Goal: Task Accomplishment & Management: Complete application form

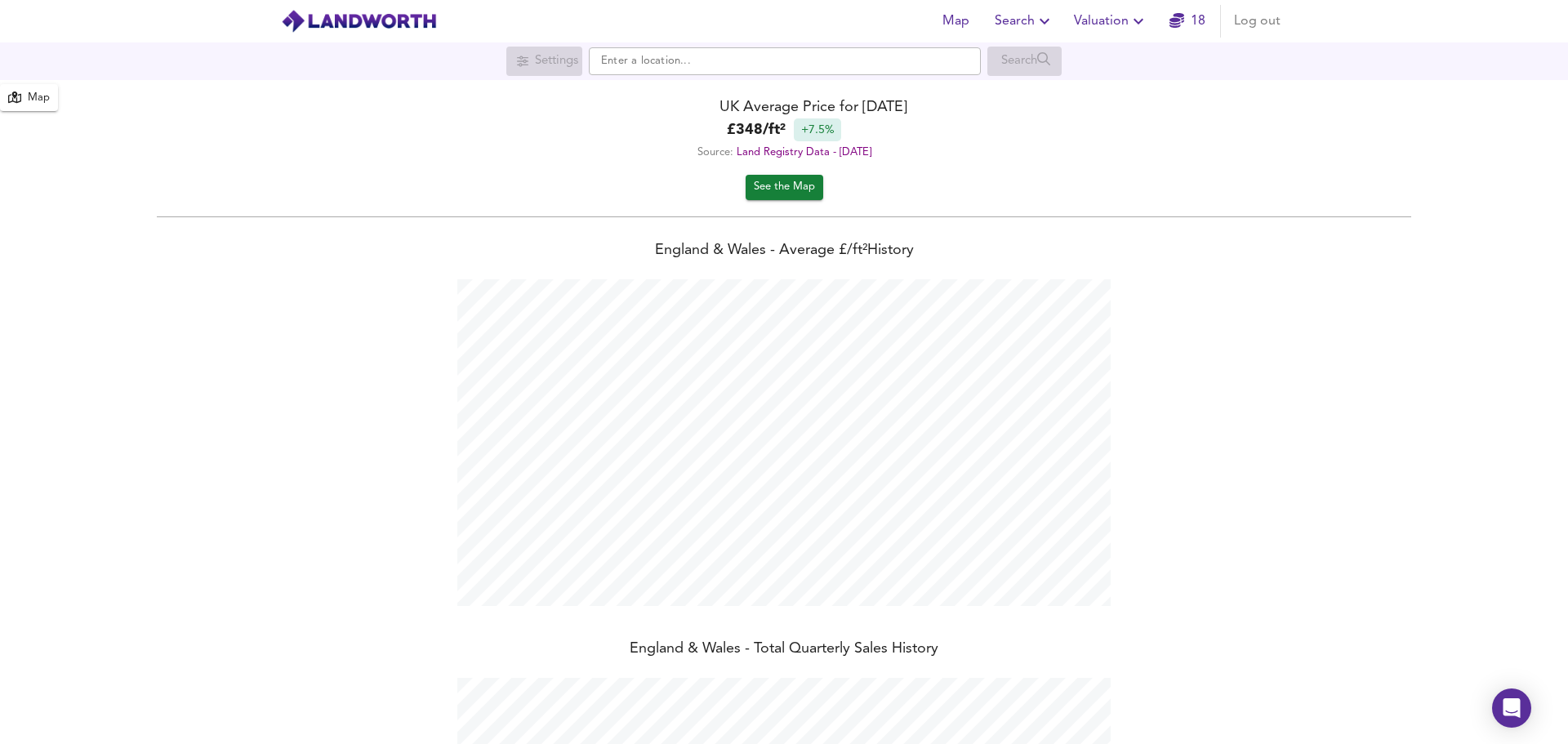
scroll to position [744, 1568]
click at [1034, 18] on span "Search" at bounding box center [1024, 21] width 60 height 23
click at [1034, 60] on li "New Search" at bounding box center [1025, 59] width 162 height 30
click at [673, 57] on input "text" at bounding box center [784, 61] width 392 height 28
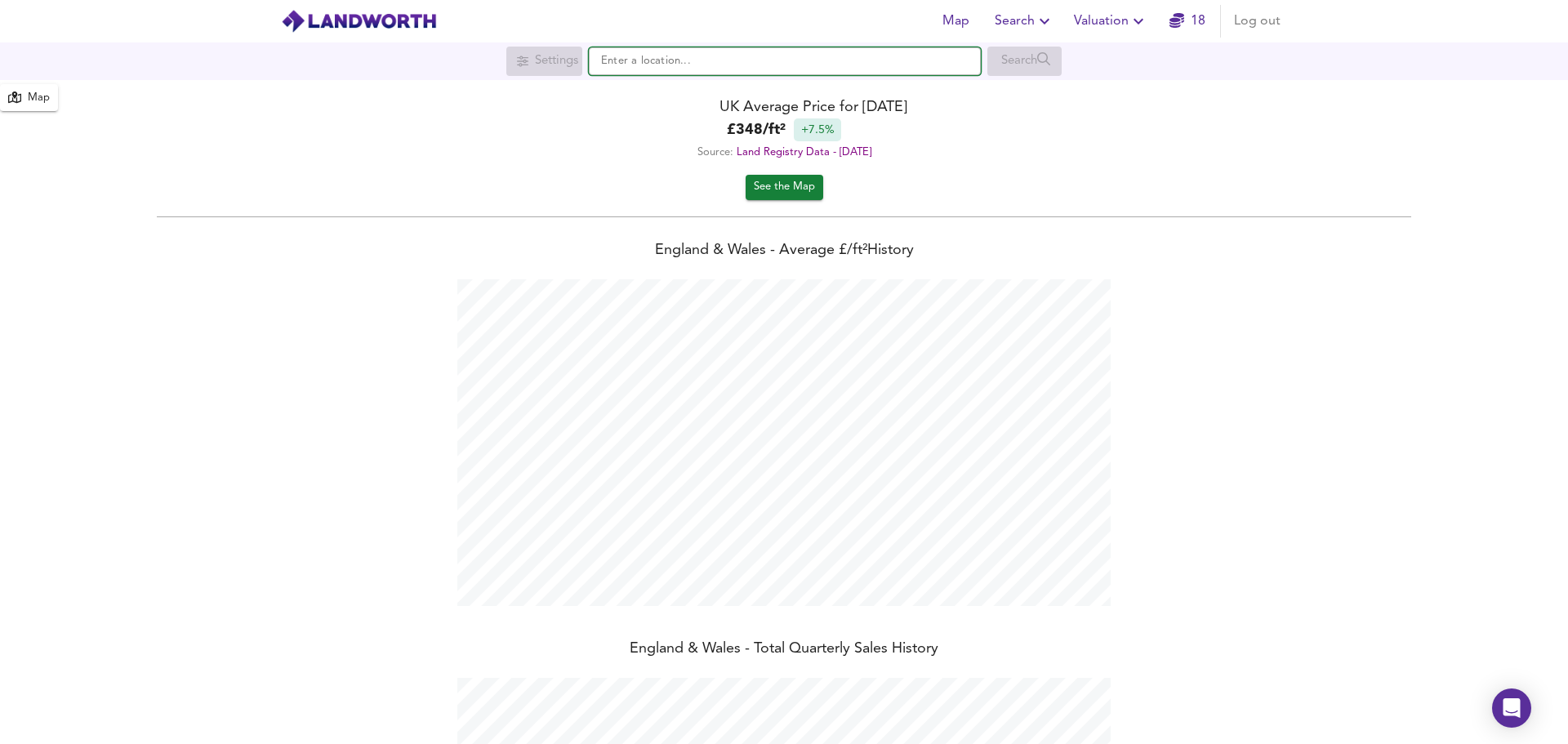
paste input "44 Georgia Road, Thornton Heath, Croydon, CR7 8DR"
click at [657, 89] on strong "44 Georgia Road" at bounding box center [706, 93] width 169 height 11
type input "44 Georgia Road, Thornton Heath CR7 8DR"
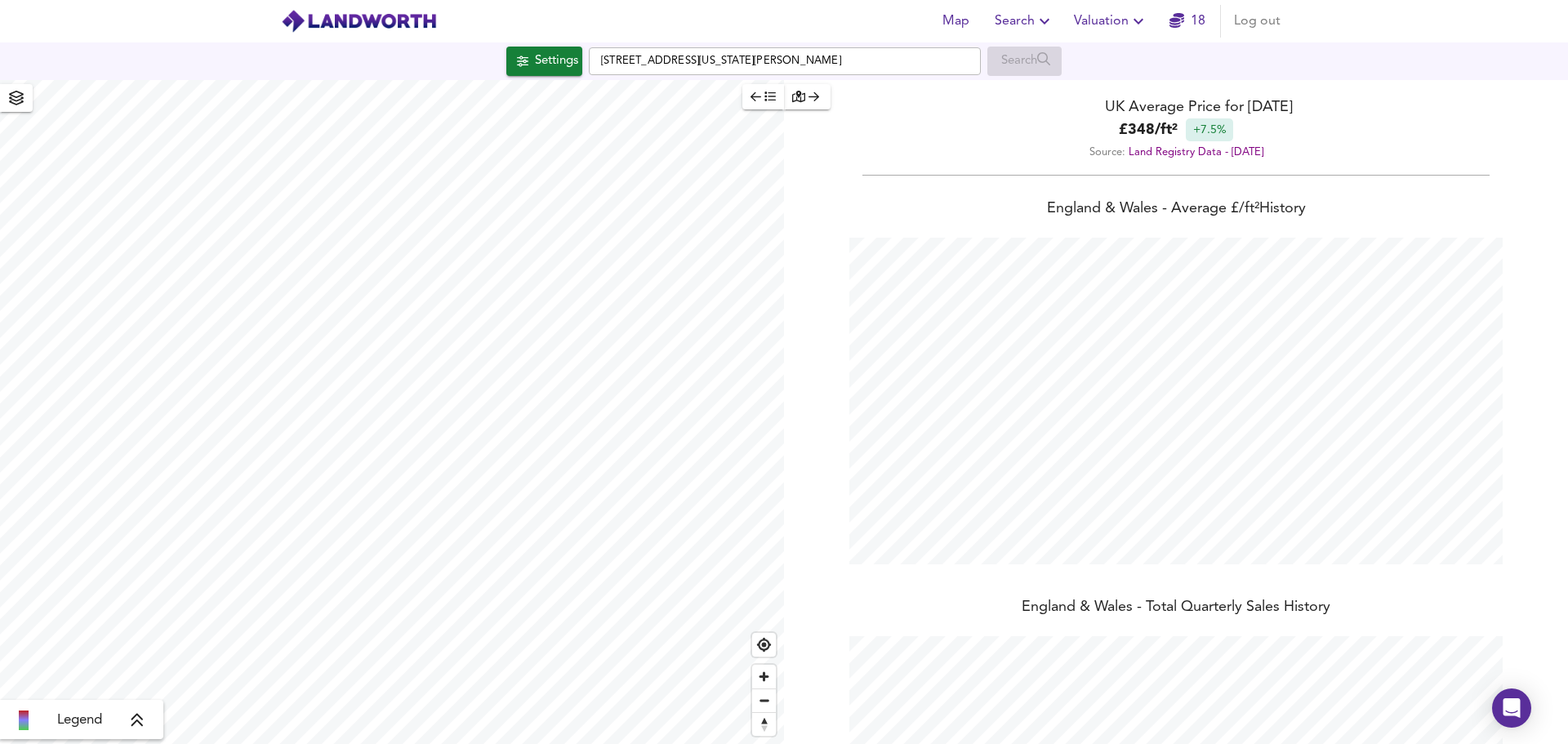
click at [1111, 20] on span "Valuation" at bounding box center [1111, 21] width 74 height 23
checkbox input "false"
checkbox input "true"
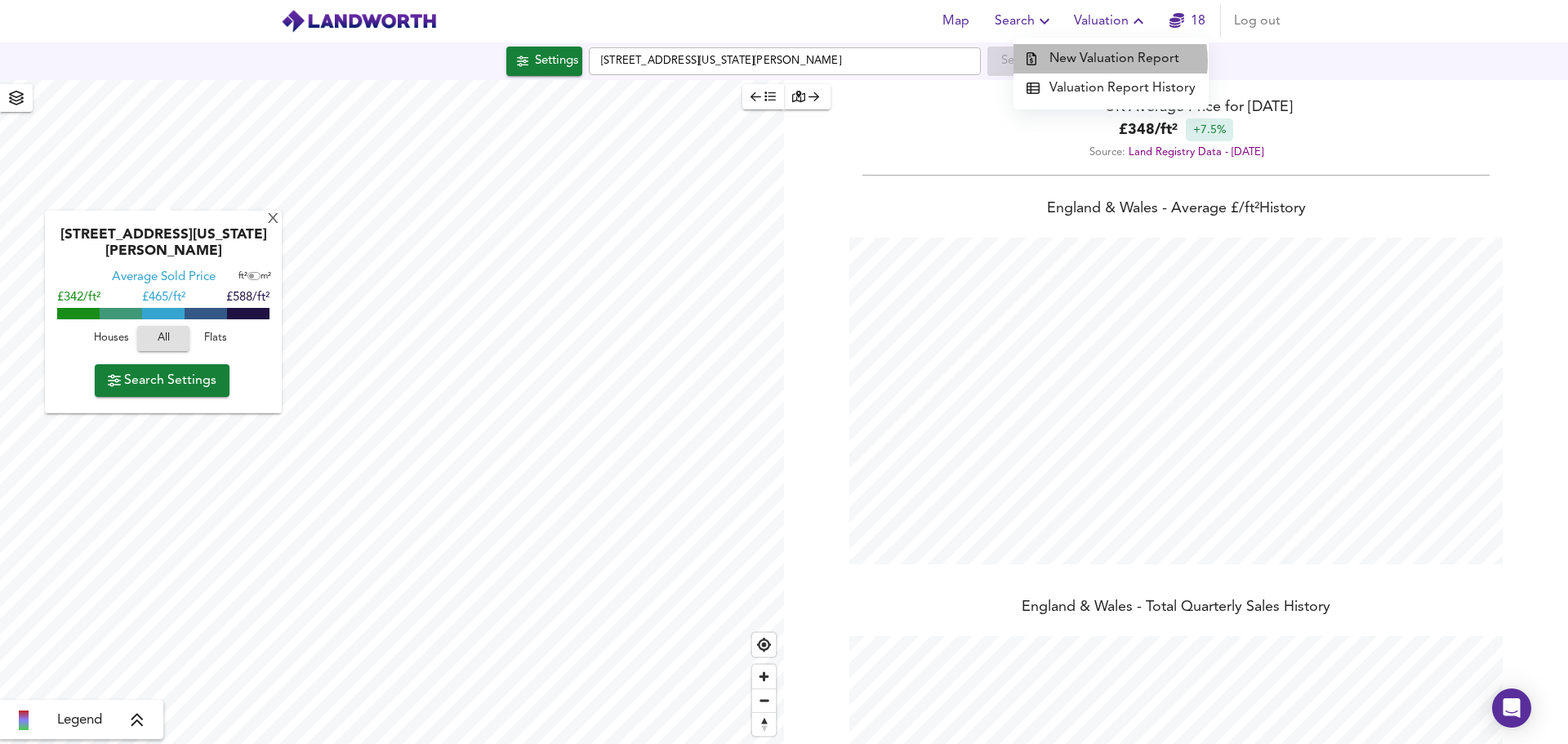
click at [1108, 61] on li "New Valuation Report" at bounding box center [1111, 59] width 196 height 30
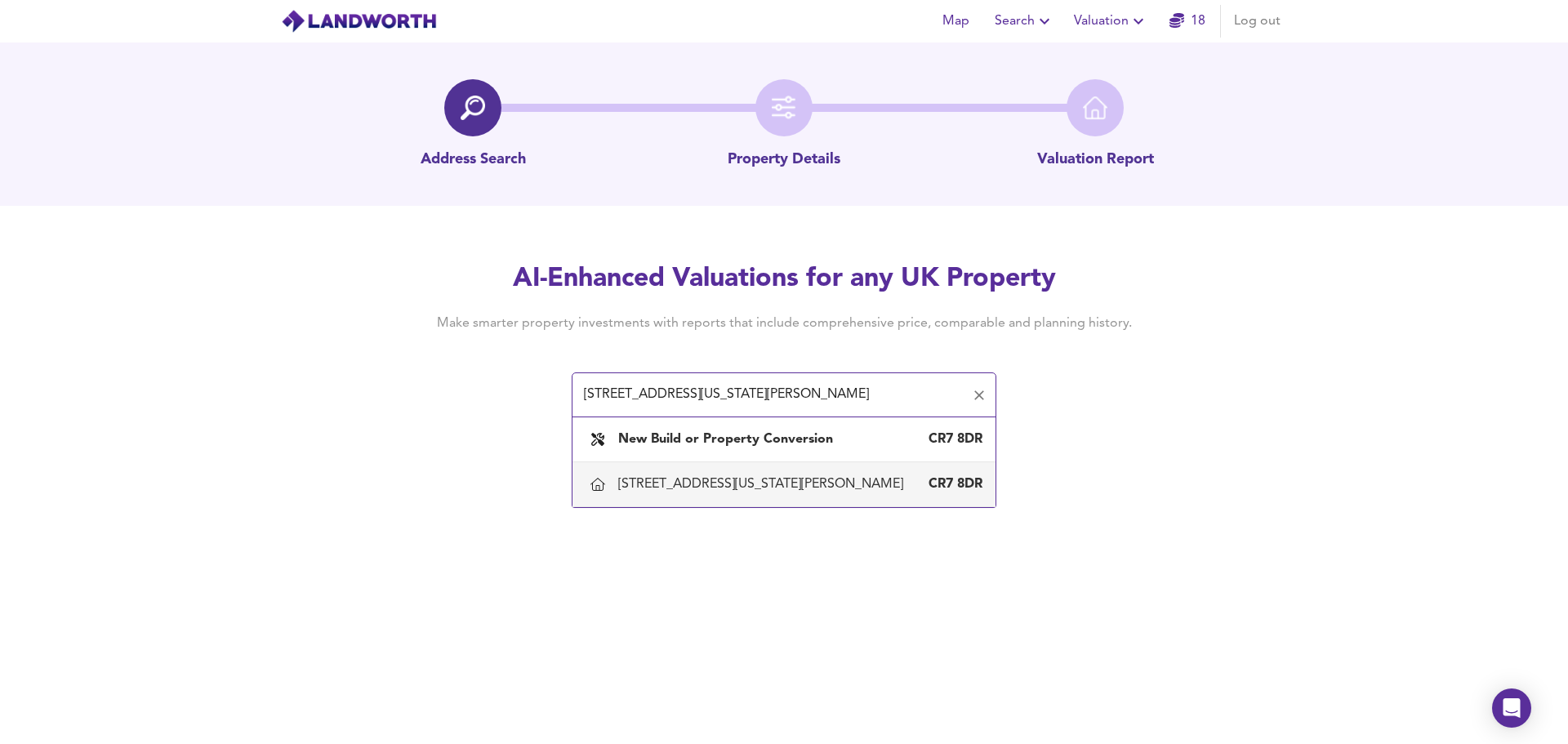
click at [742, 482] on div "44 Georgia Road, Thornton Heath, Croydon" at bounding box center [764, 483] width 291 height 18
type input "44 Georgia Road, Thornton Heath, Croydon"
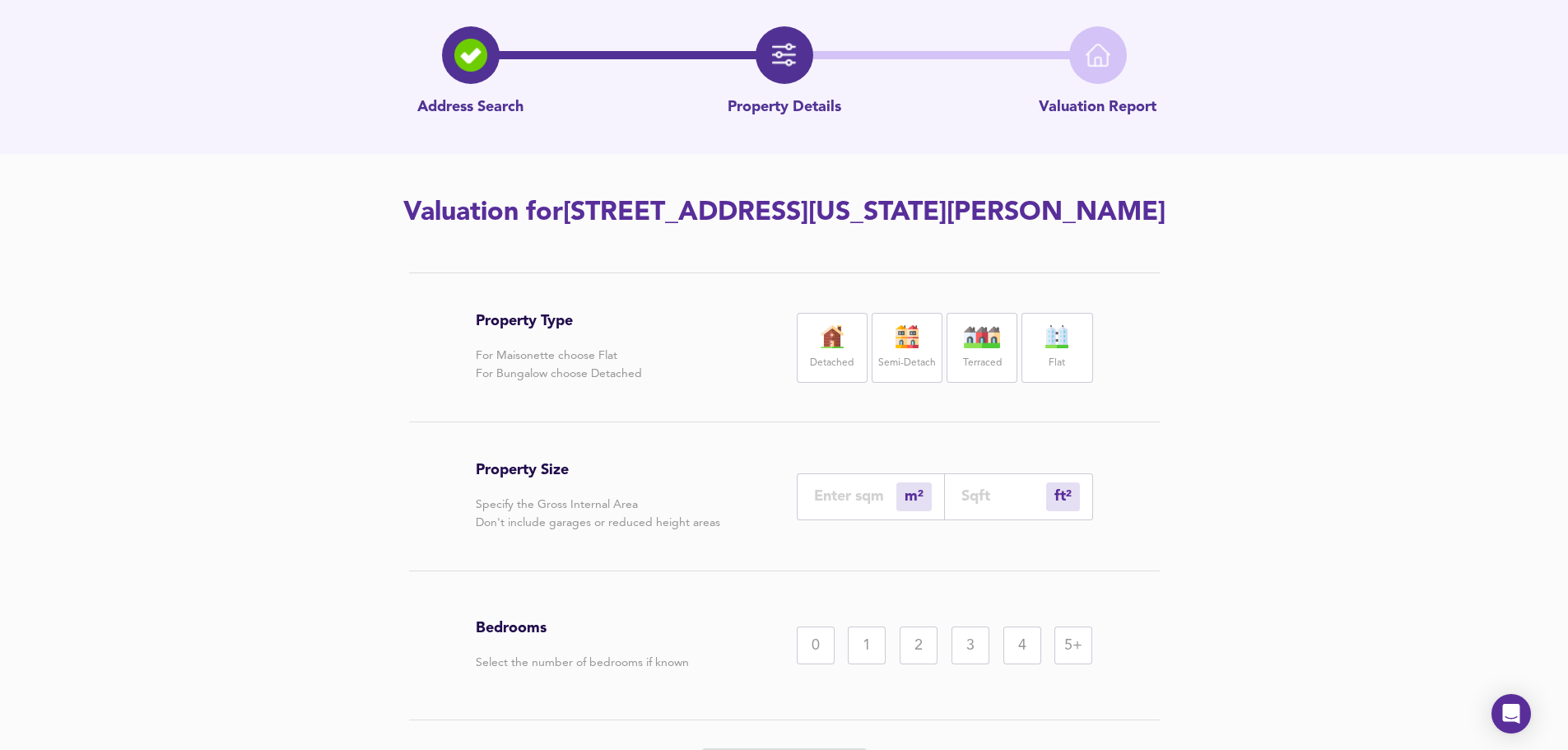
scroll to position [157, 0]
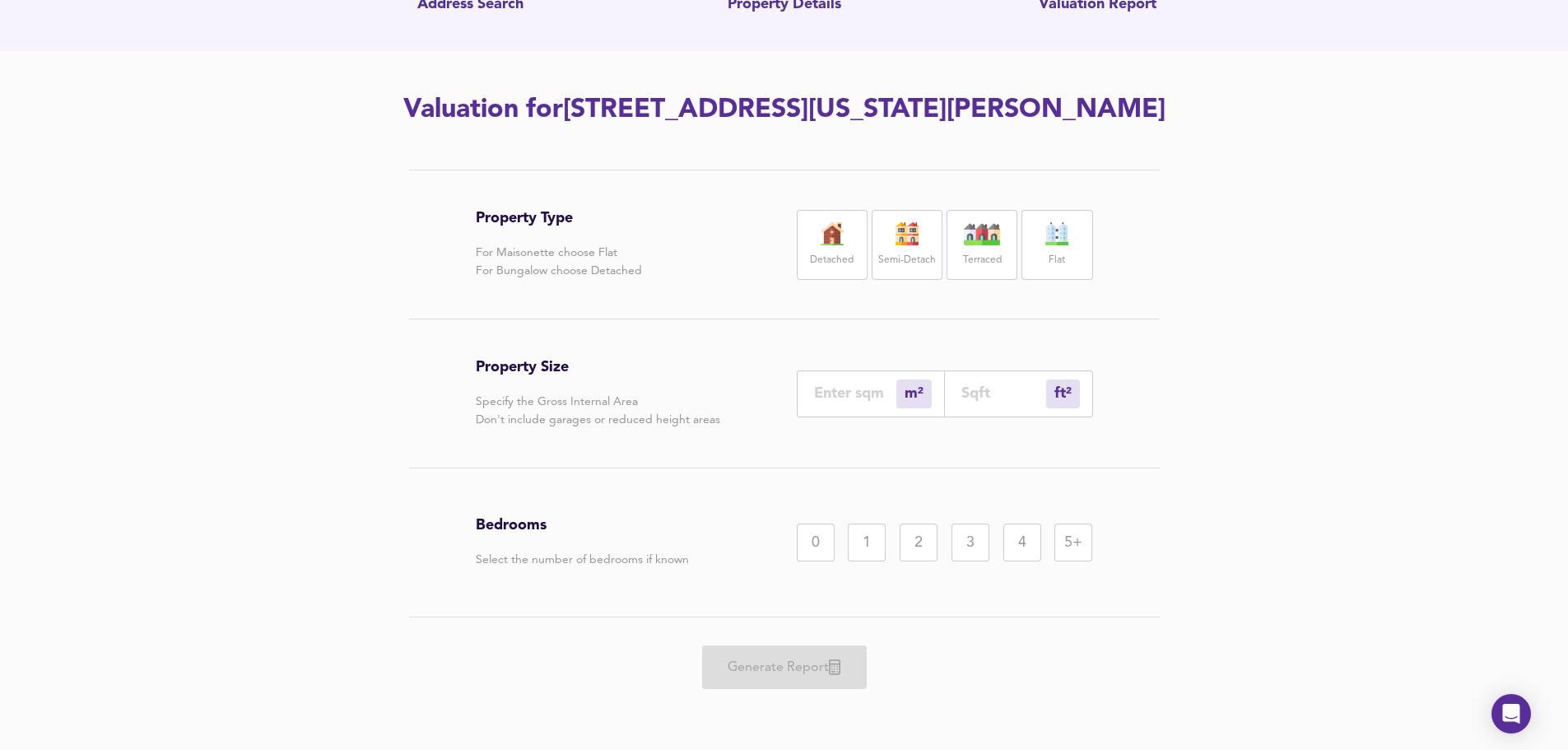
click at [918, 248] on div "Semi-Detach" at bounding box center [906, 245] width 70 height 70
click at [1072, 539] on div "5+" at bounding box center [1073, 543] width 38 height 38
click at [1433, 471] on div "Property Type For Maisonette choose Flat For Bungalow choose Detached Detached …" at bounding box center [784, 460] width 1568 height 580
click at [1195, 585] on div "Property Type For Maisonette choose Flat For Bungalow choose Detached Detached …" at bounding box center [784, 460] width 1568 height 580
click at [850, 390] on input "number" at bounding box center [855, 393] width 83 height 17
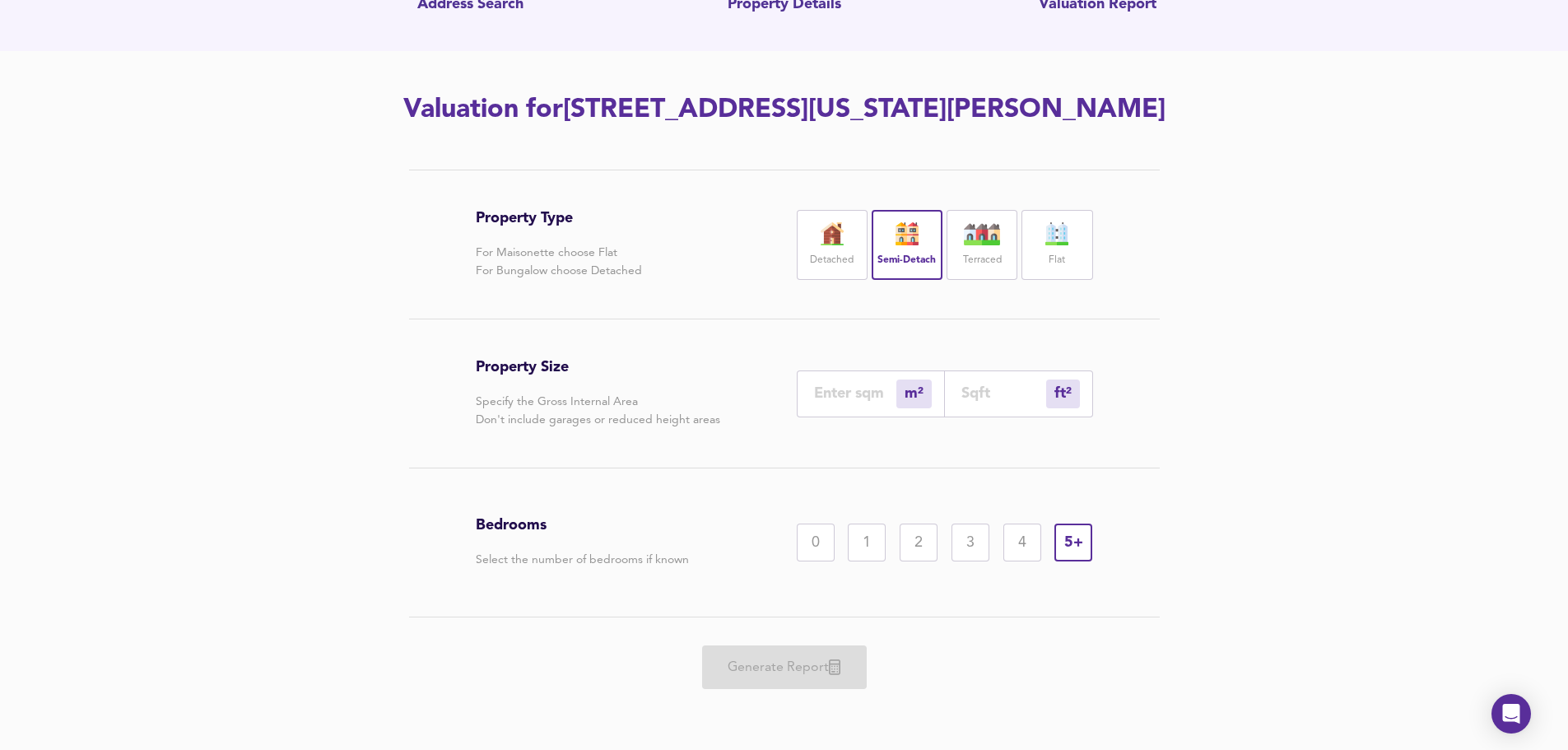
click at [136, 574] on div "Property Type For Maisonette choose Flat For Bungalow choose Detached Detached …" at bounding box center [784, 460] width 1568 height 580
